Goal: Transaction & Acquisition: Purchase product/service

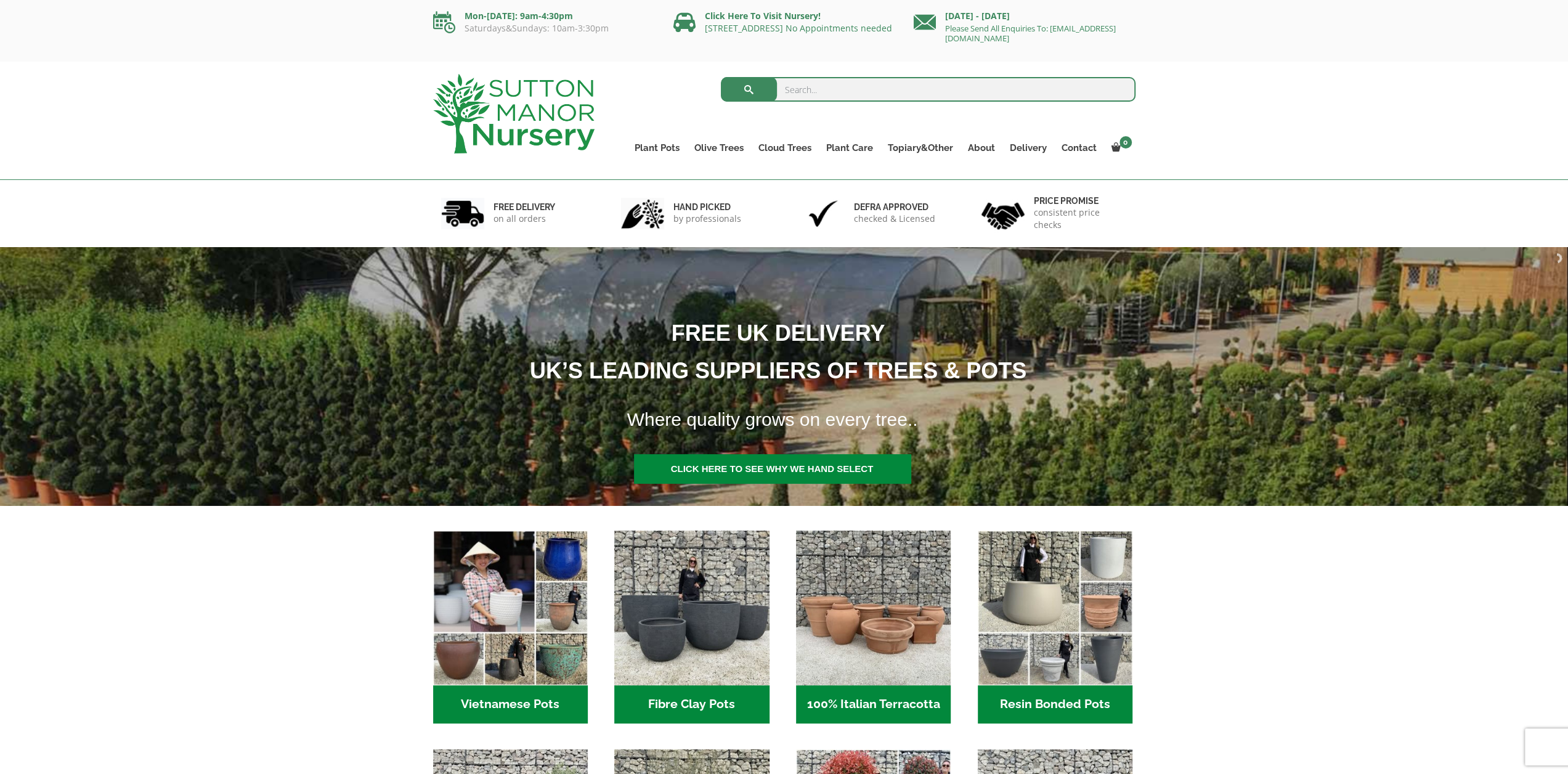
click at [799, 90] on input "search" at bounding box center [928, 89] width 415 height 25
type input "bay tree"
click at [721, 77] on button "submit" at bounding box center [749, 89] width 56 height 25
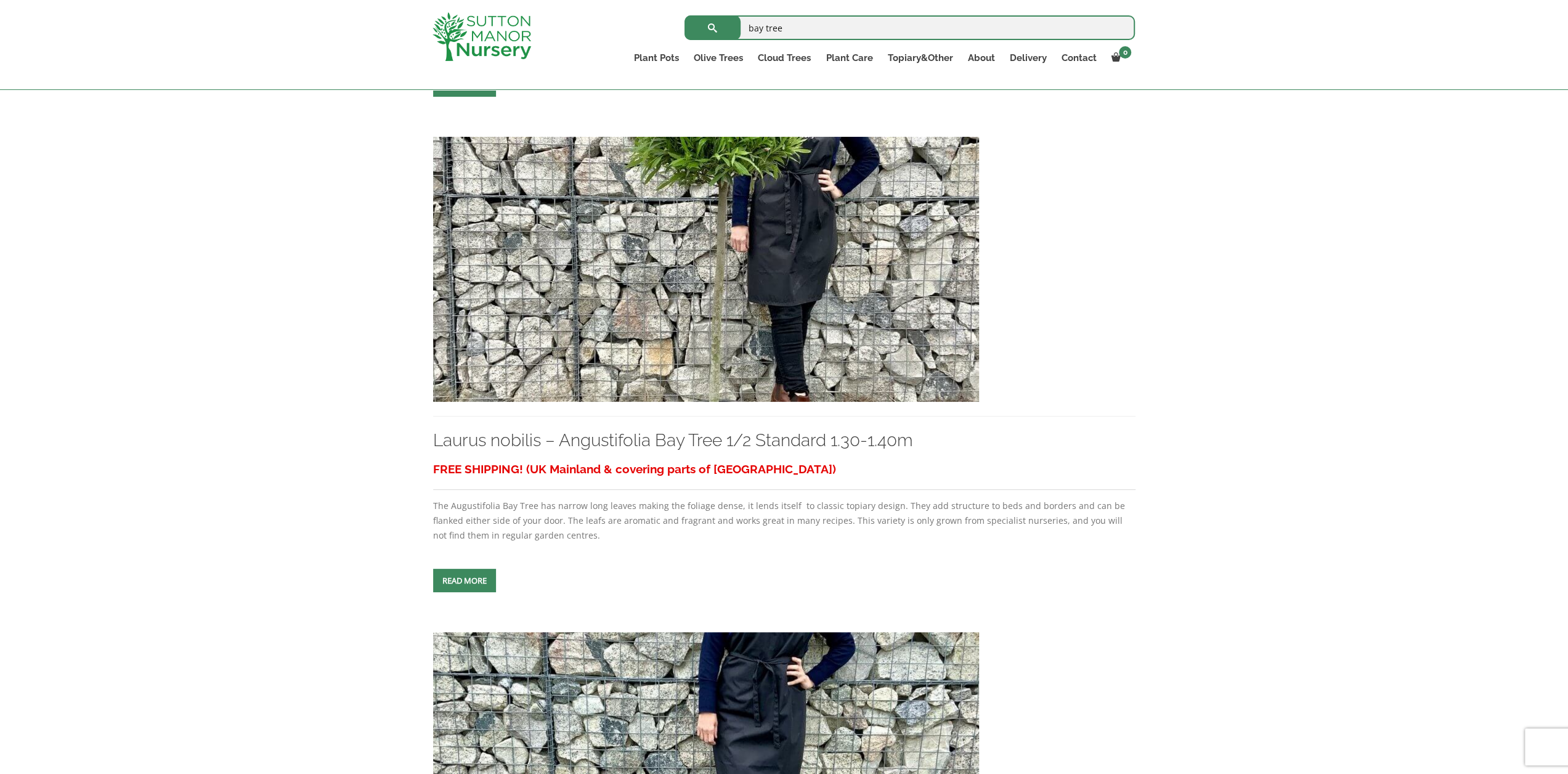
scroll to position [1418, 0]
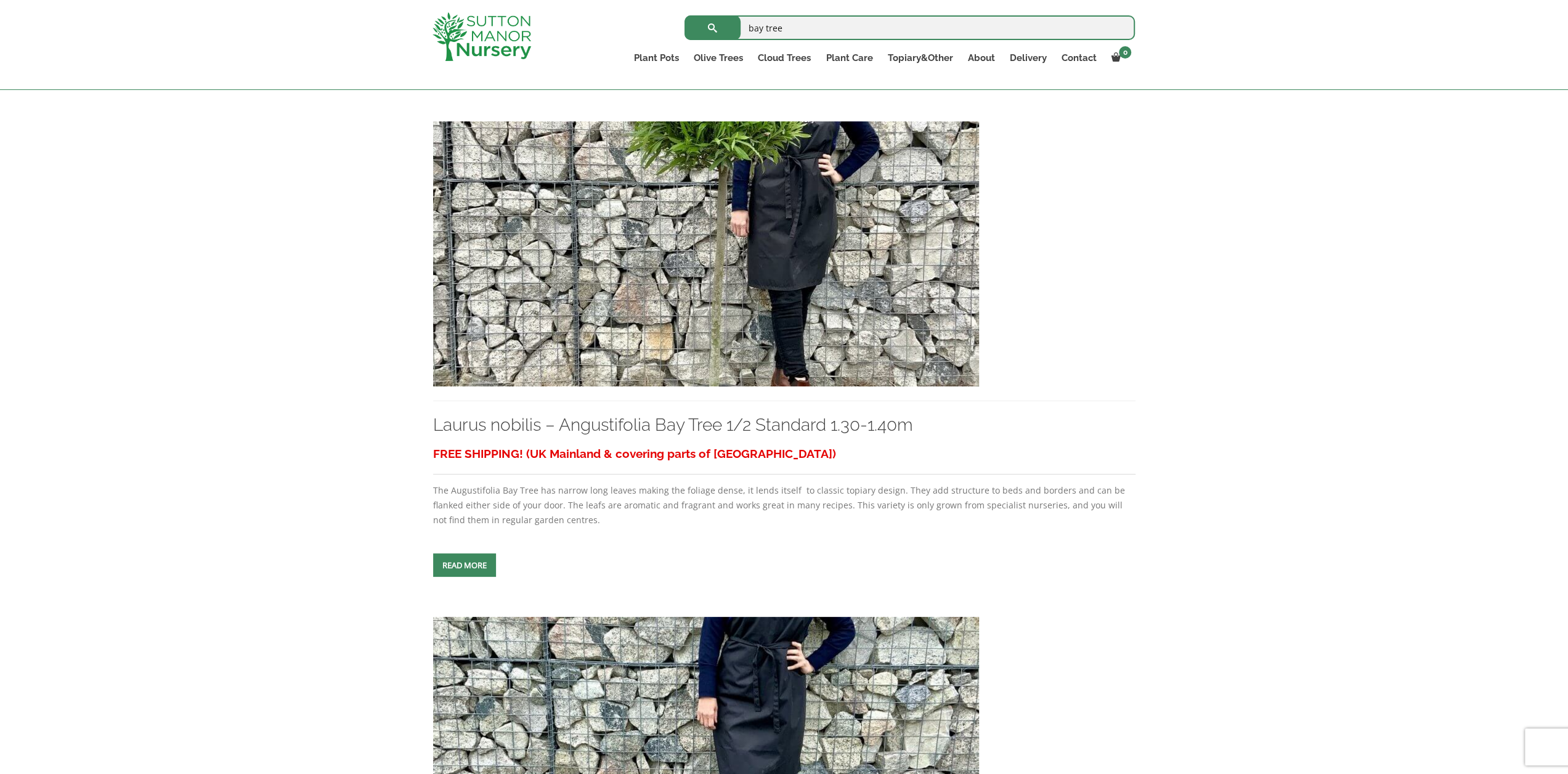
click at [465, 565] on span at bounding box center [465, 565] width 0 height 0
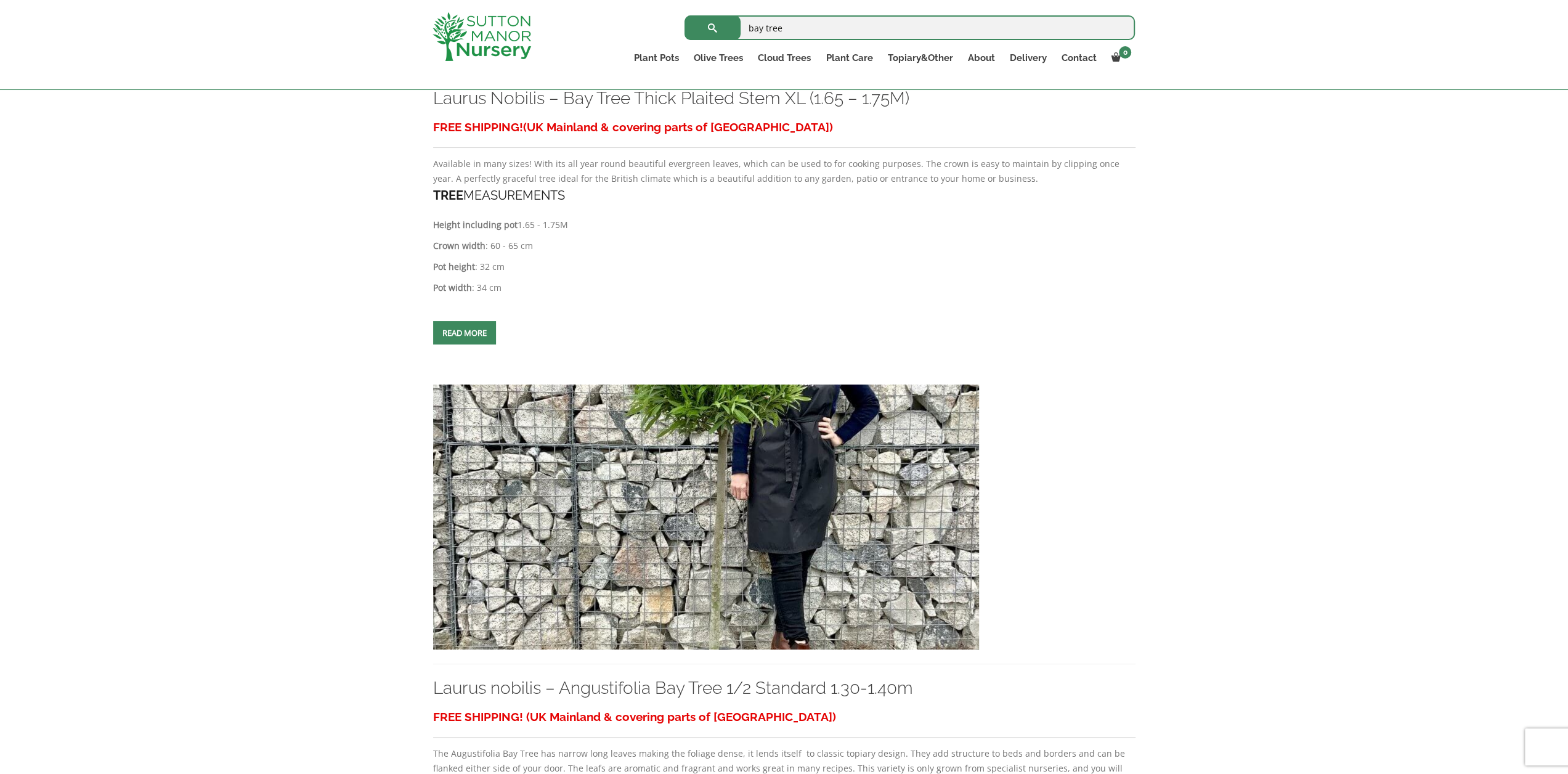
scroll to position [1048, 0]
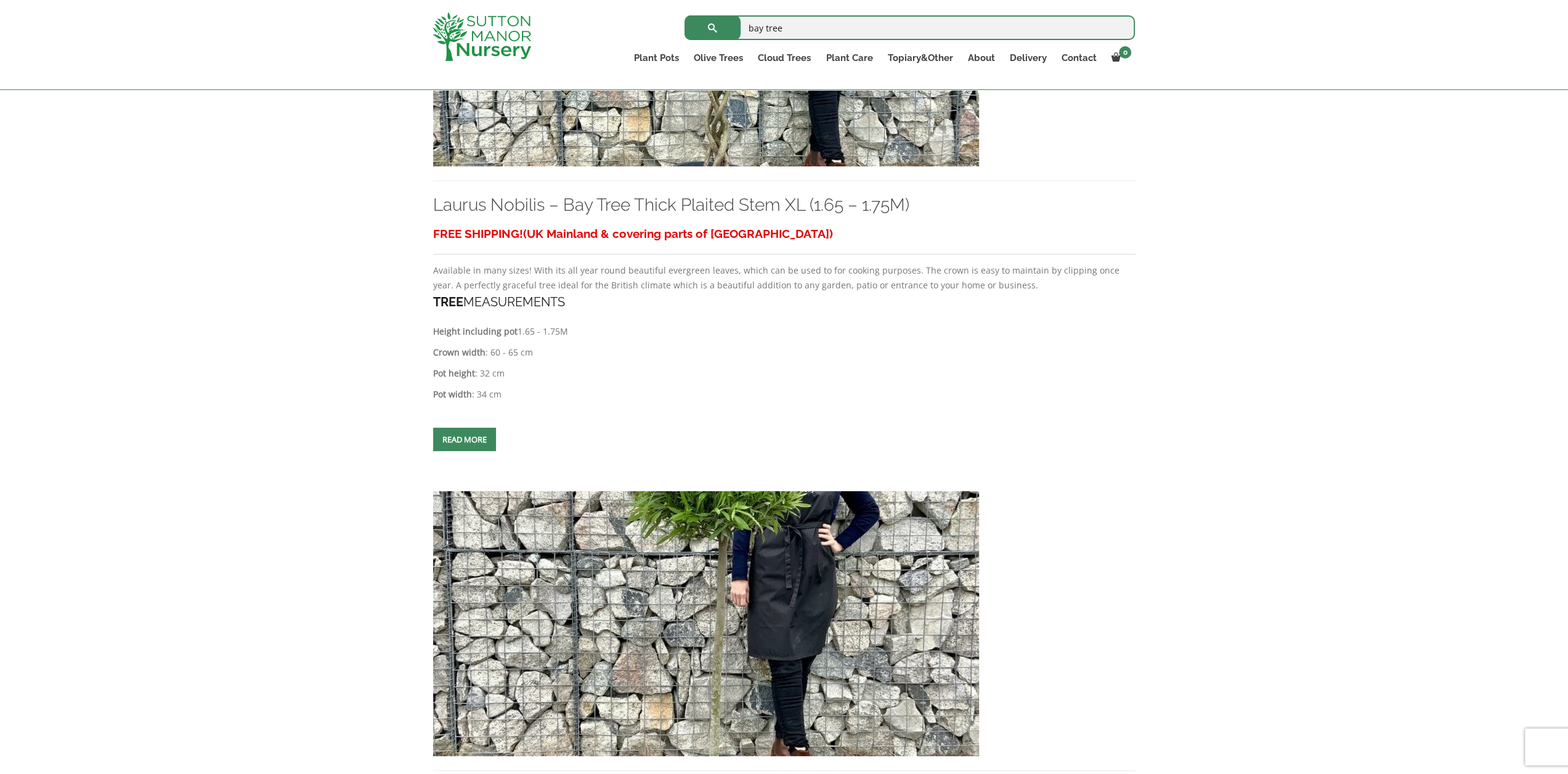
click at [469, 440] on link "Read more" at bounding box center [464, 440] width 63 height 24
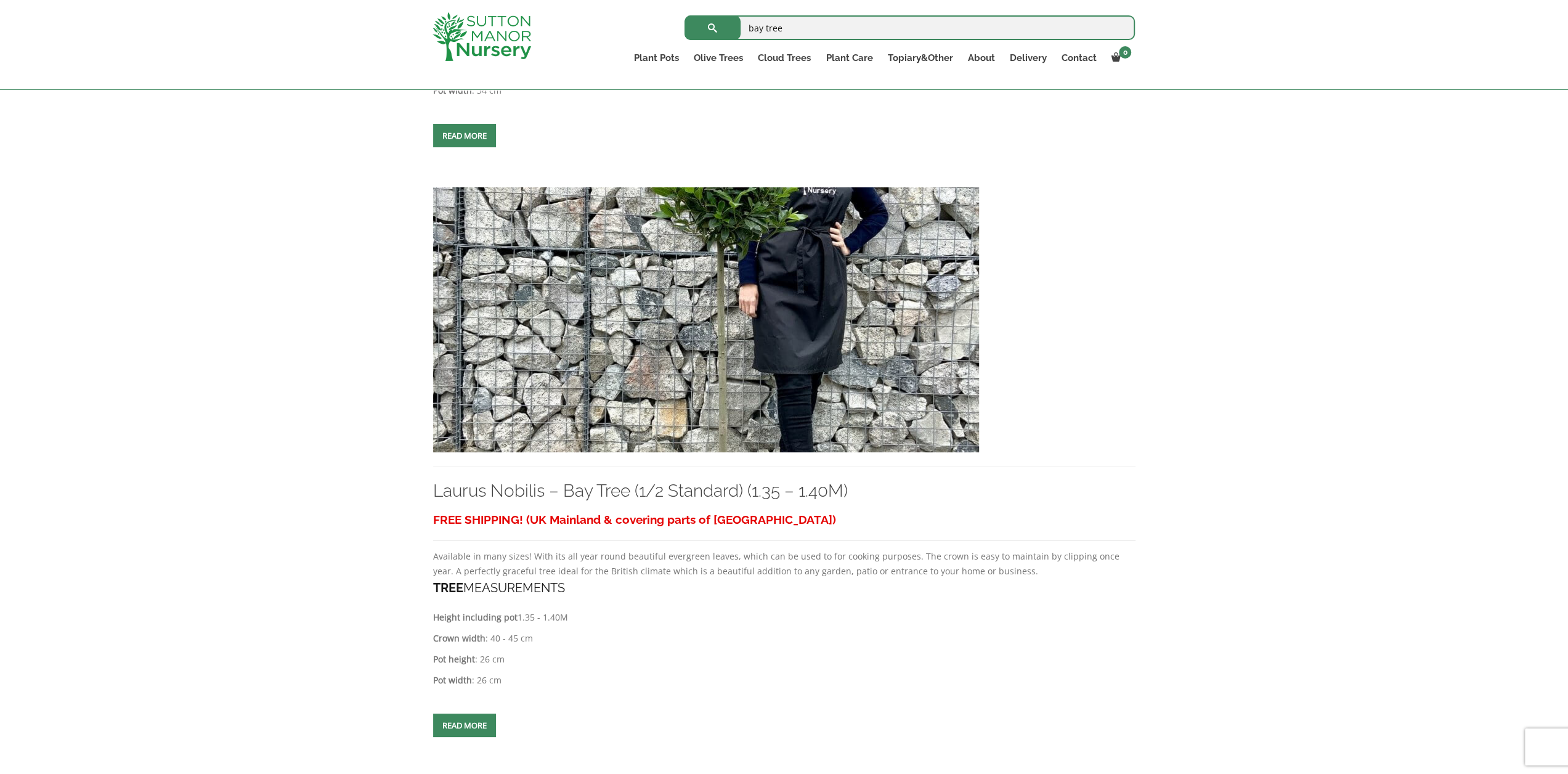
scroll to position [3635, 0]
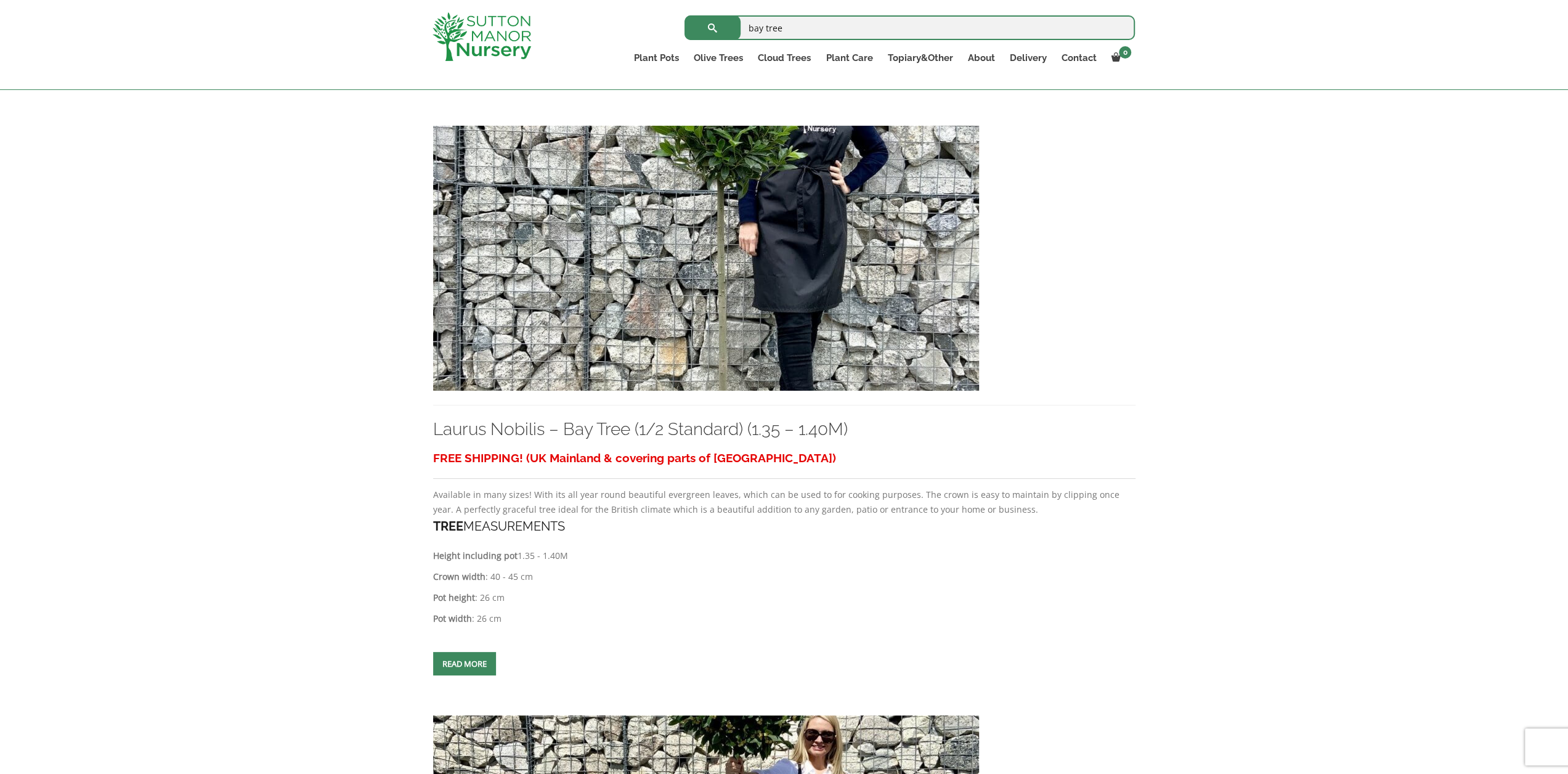
click at [465, 664] on span at bounding box center [465, 664] width 0 height 0
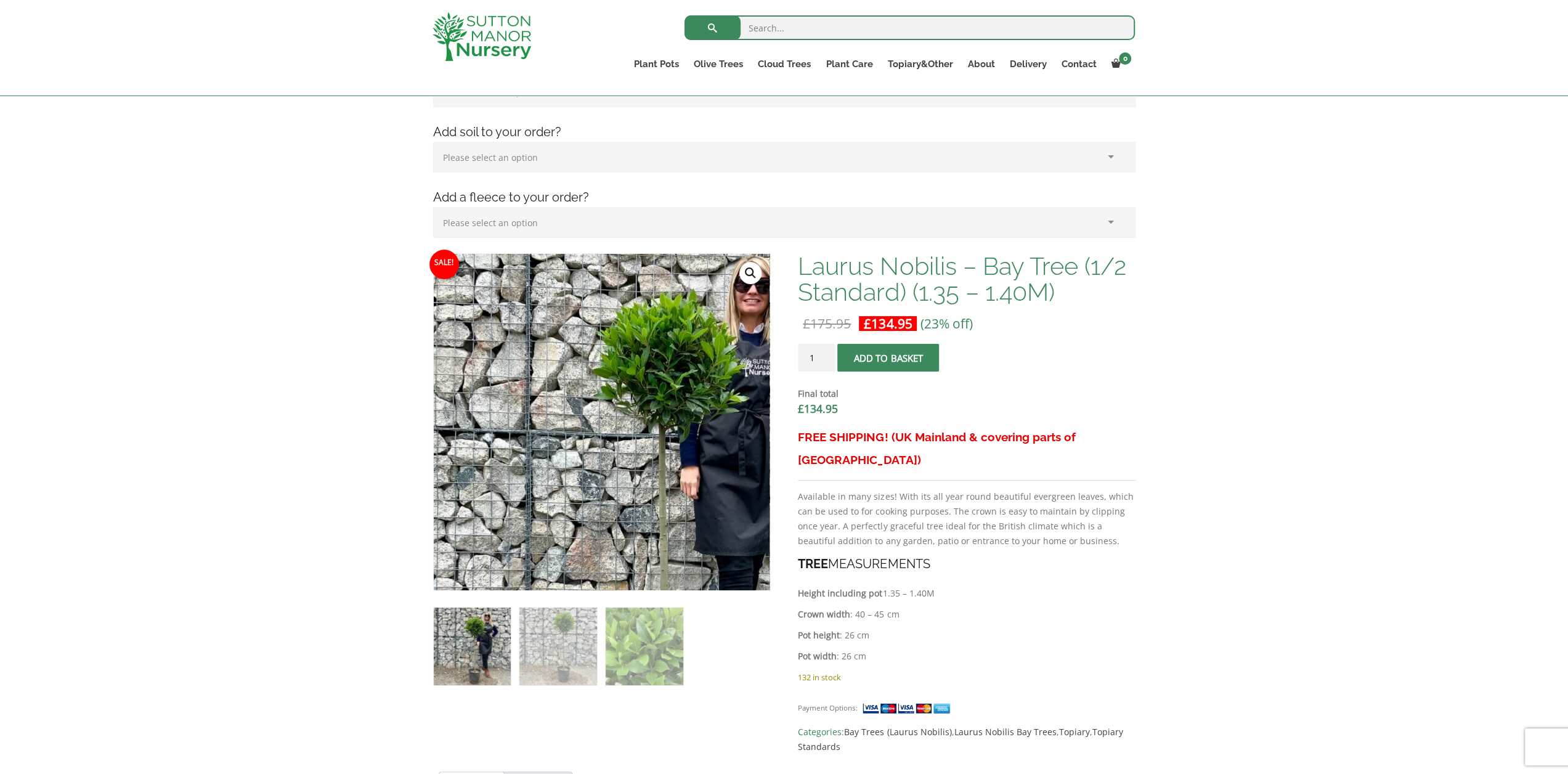
scroll to position [247, 0]
